Goal: Information Seeking & Learning: Learn about a topic

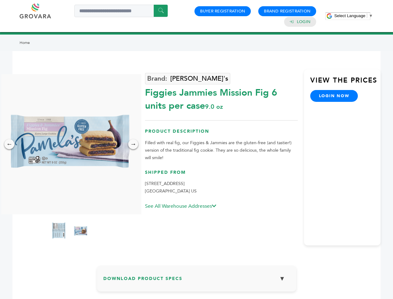
click at [353, 16] on span "Select Language" at bounding box center [349, 15] width 31 height 5
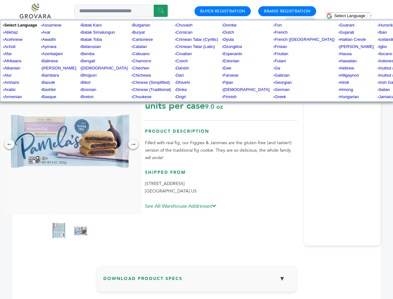
click at [70, 144] on img at bounding box center [70, 144] width 140 height 140
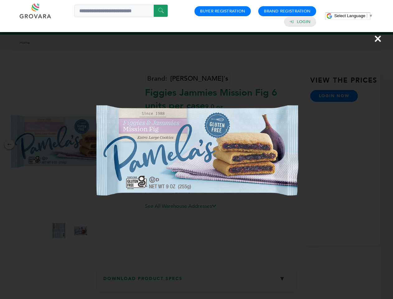
click at [9, 144] on div "×" at bounding box center [196, 149] width 393 height 299
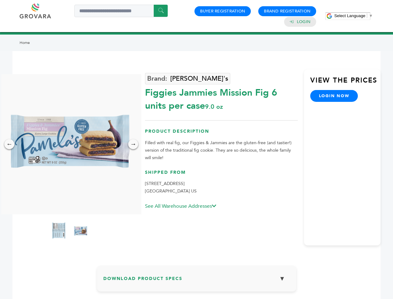
click at [133, 144] on div "→" at bounding box center [133, 144] width 10 height 10
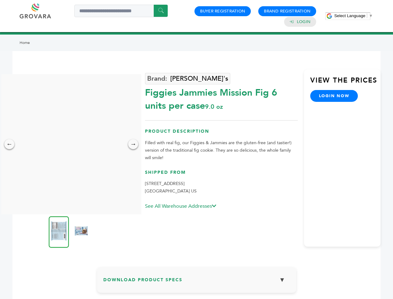
click at [59, 231] on img at bounding box center [59, 231] width 20 height 31
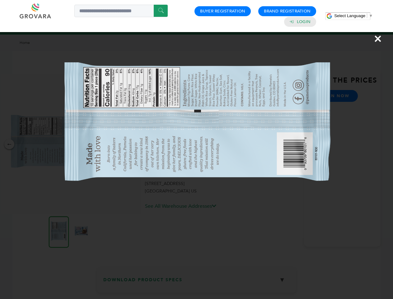
click at [81, 231] on div "×" at bounding box center [196, 149] width 393 height 299
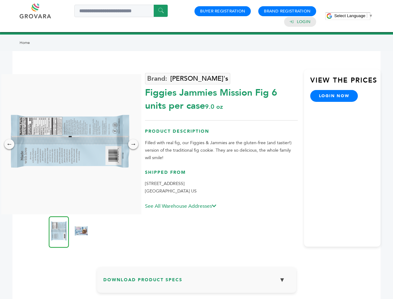
click at [197, 280] on h3 "Download Product Specs ▼" at bounding box center [196, 282] width 187 height 18
